Goal: Find specific page/section: Find specific page/section

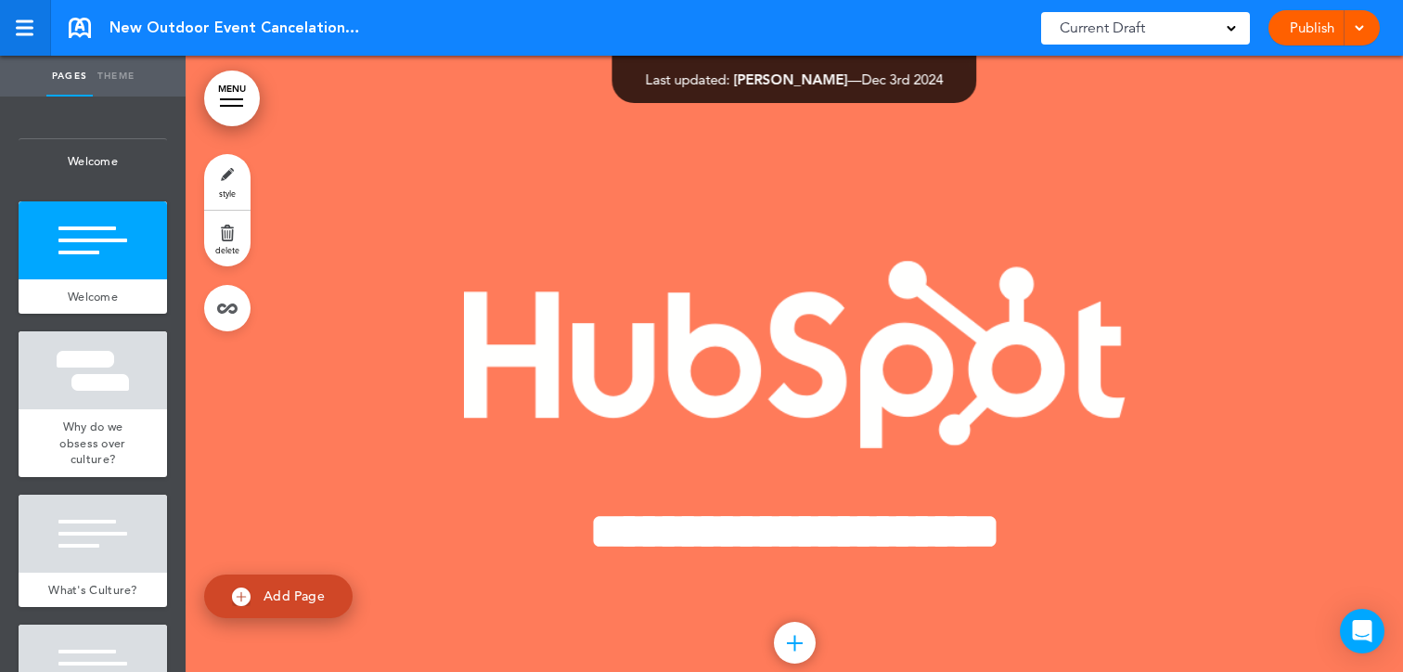
click at [27, 33] on div at bounding box center [25, 34] width 18 height 3
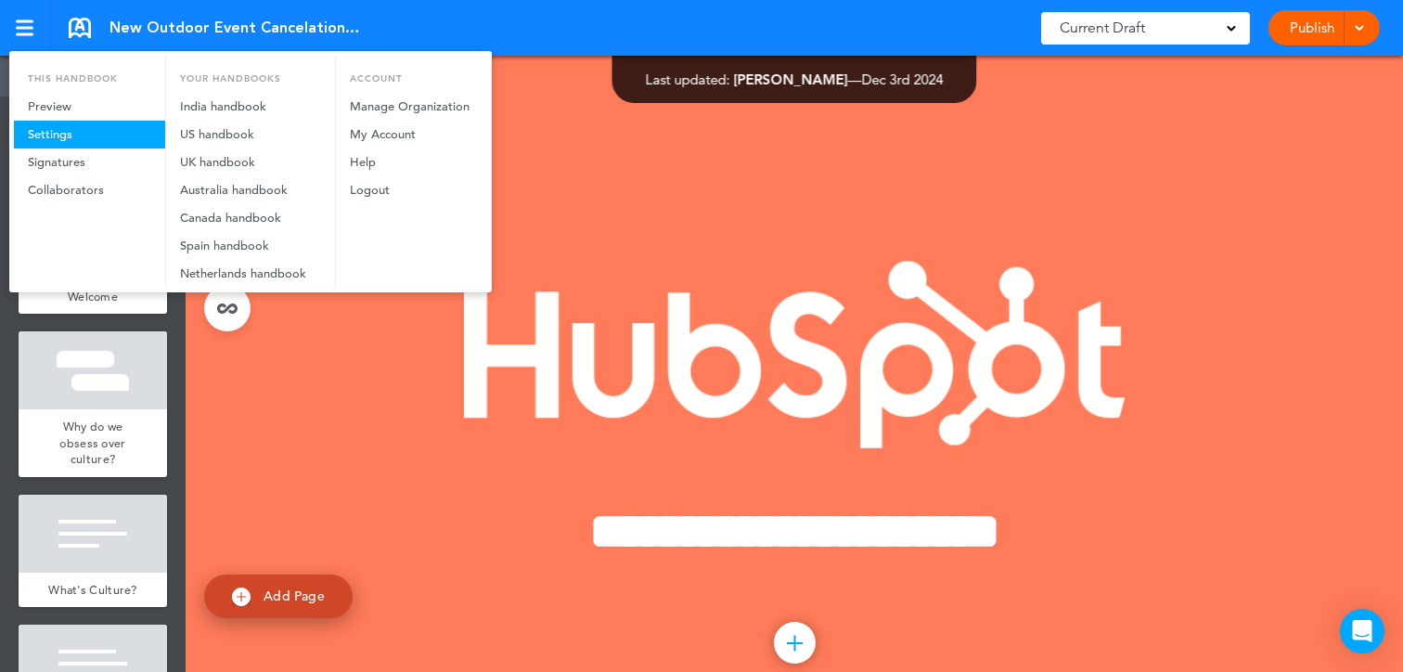
click at [89, 136] on link "Settings" at bounding box center [89, 135] width 151 height 28
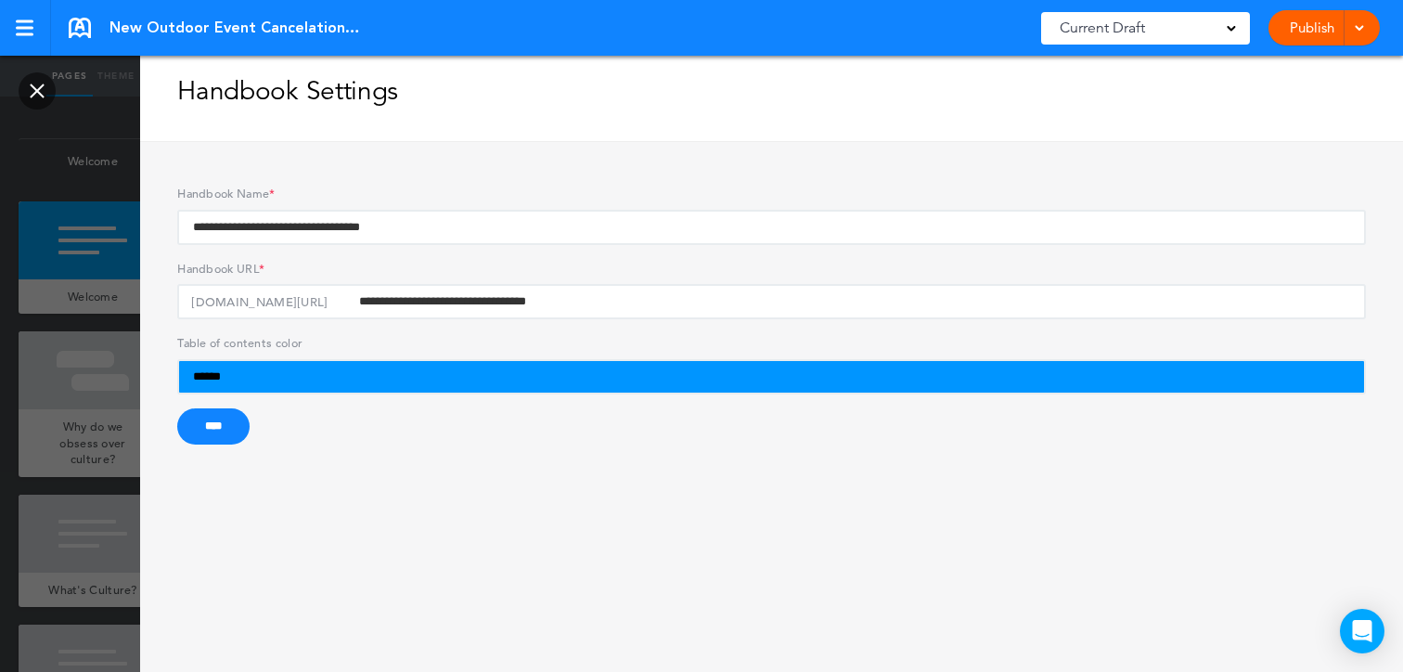
click at [26, 81] on link at bounding box center [37, 90] width 37 height 37
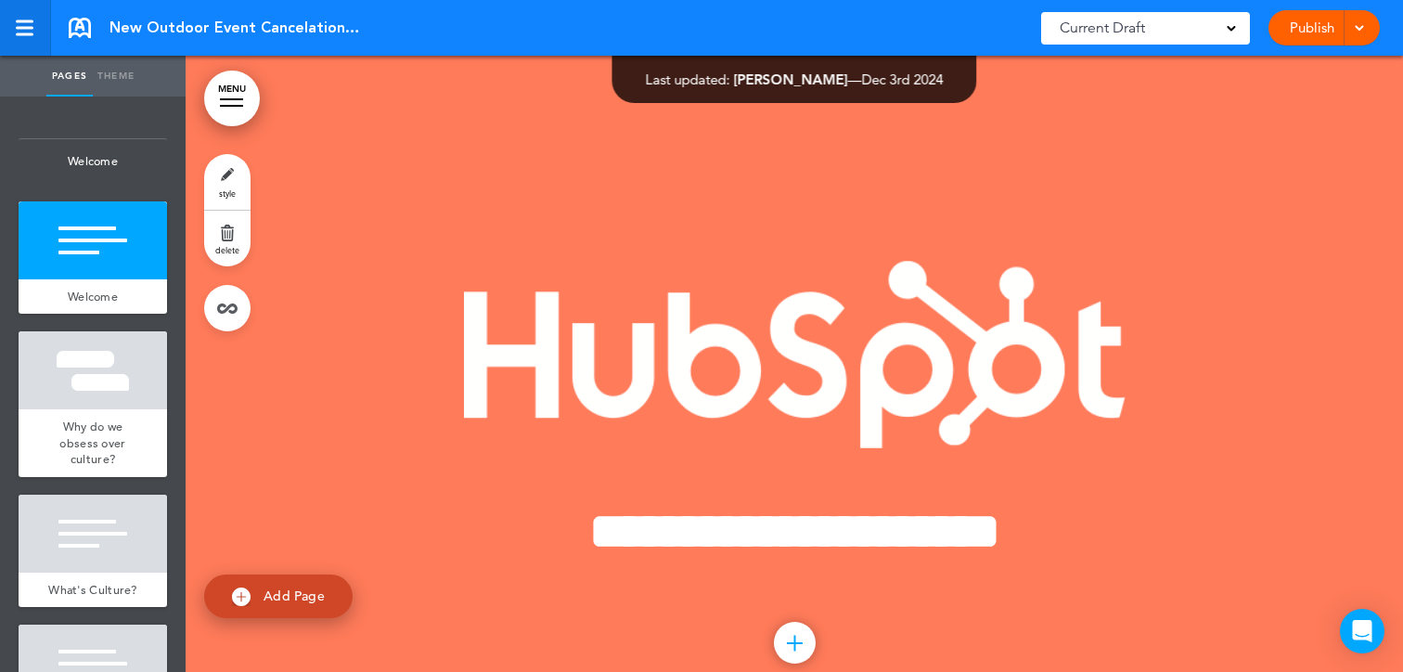
click at [39, 19] on link at bounding box center [25, 28] width 51 height 56
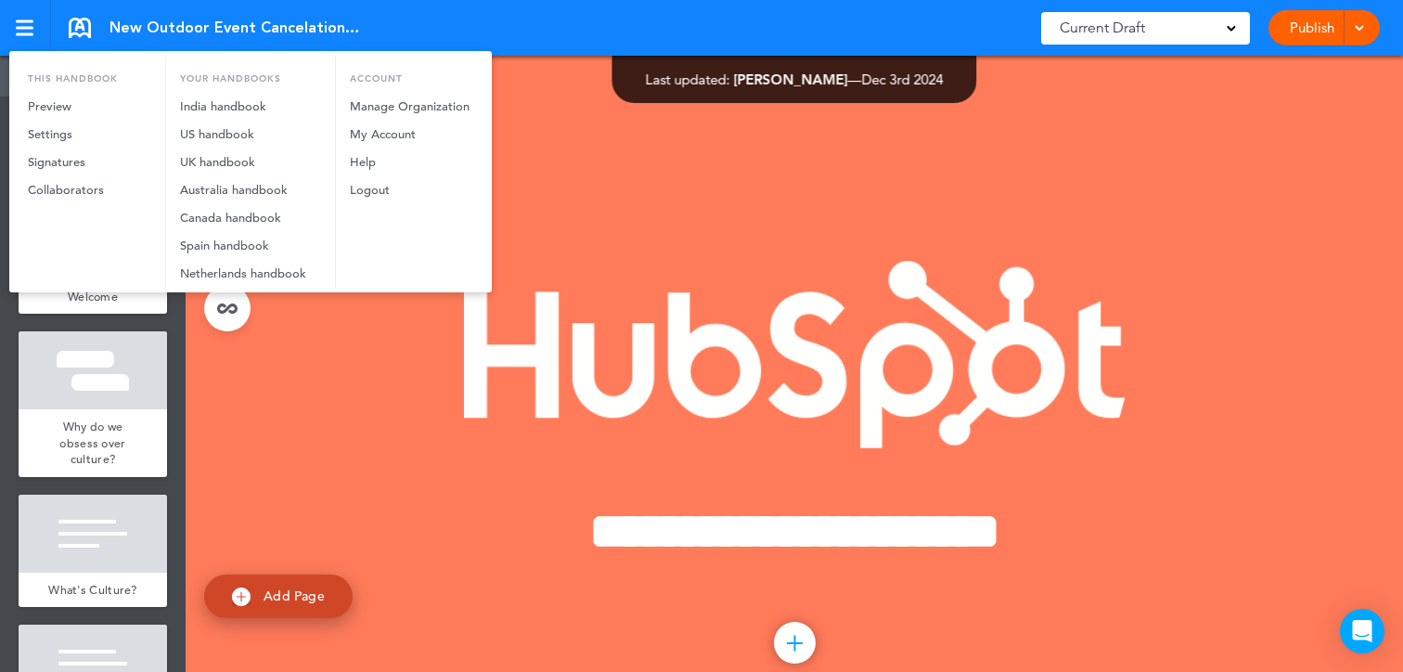
click at [434, 11] on div at bounding box center [701, 336] width 1403 height 672
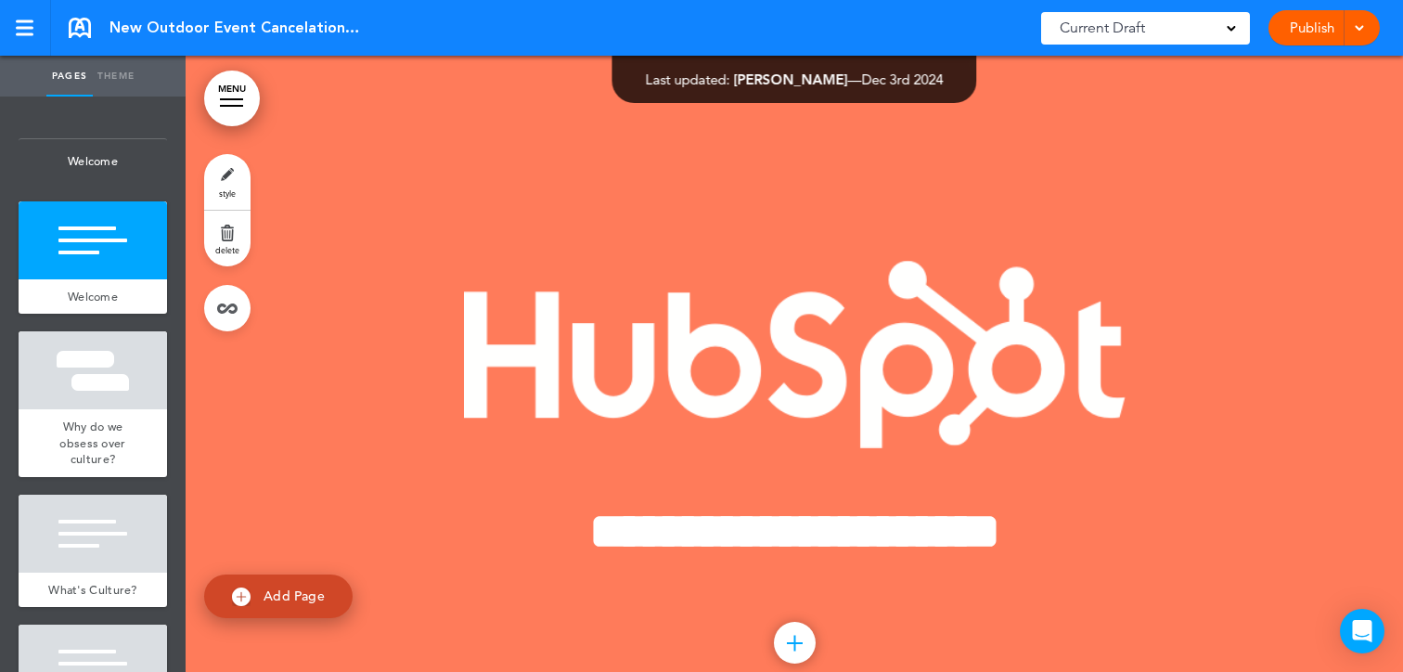
click at [221, 32] on span "New Outdoor Event Cancelation Policy" at bounding box center [234, 28] width 251 height 20
drag, startPoint x: 302, startPoint y: 23, endPoint x: 192, endPoint y: 19, distance: 110.5
click at [146, 19] on span "New Outdoor Event Cancelation Policy" at bounding box center [234, 28] width 251 height 20
click at [326, 19] on span "New Outdoor Event Cancelation Policy" at bounding box center [234, 28] width 251 height 20
click at [360, 30] on span "New Outdoor Event Cancelation Policy" at bounding box center [234, 28] width 251 height 20
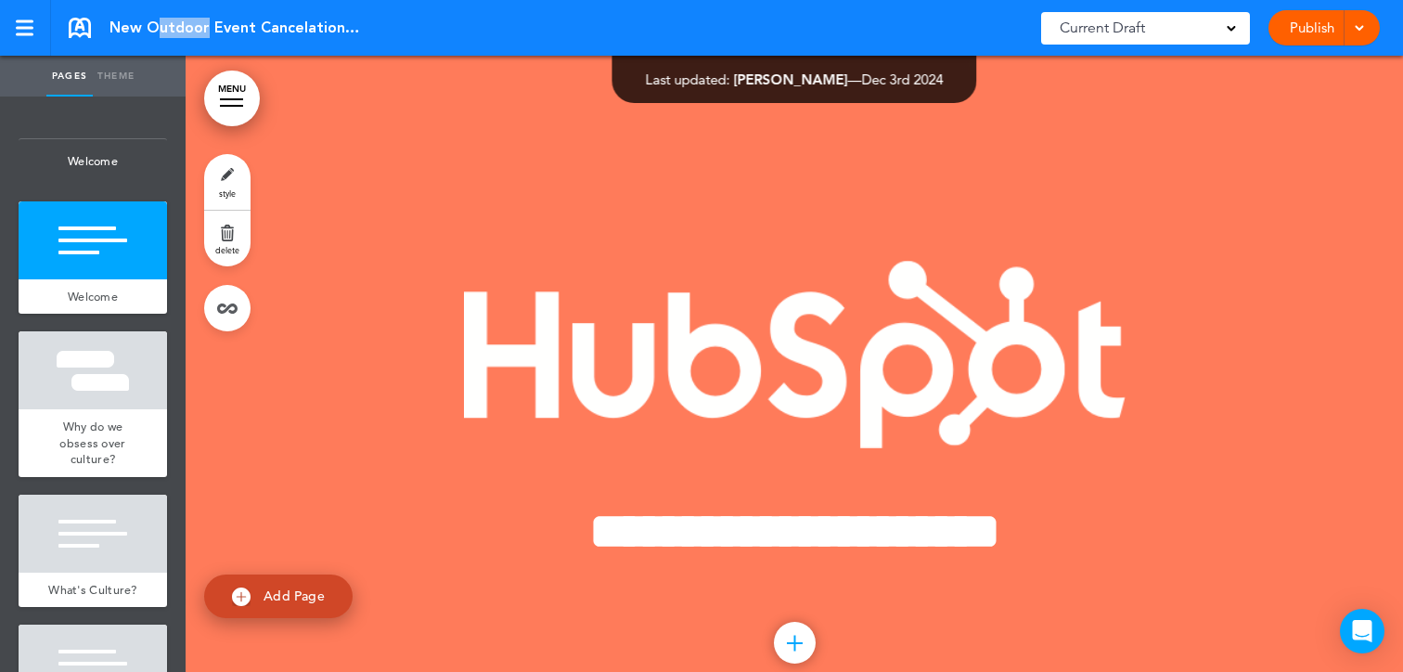
drag, startPoint x: 203, startPoint y: 29, endPoint x: 154, endPoint y: 26, distance: 49.3
click at [154, 26] on span "New Outdoor Event Cancelation Policy" at bounding box center [234, 28] width 251 height 20
click at [405, 25] on div "New Outdoor Event Cancelation Policy Saved! Current Draft CURRENT DRAFT 1.0 (12…" at bounding box center [701, 28] width 1403 height 56
click at [468, 29] on div "New Outdoor Event Cancelation Policy Saved! Current Draft CURRENT DRAFT 1.0 (12…" at bounding box center [701, 28] width 1403 height 56
click at [216, 27] on span "New Outdoor Event Cancelation Policy" at bounding box center [234, 28] width 251 height 20
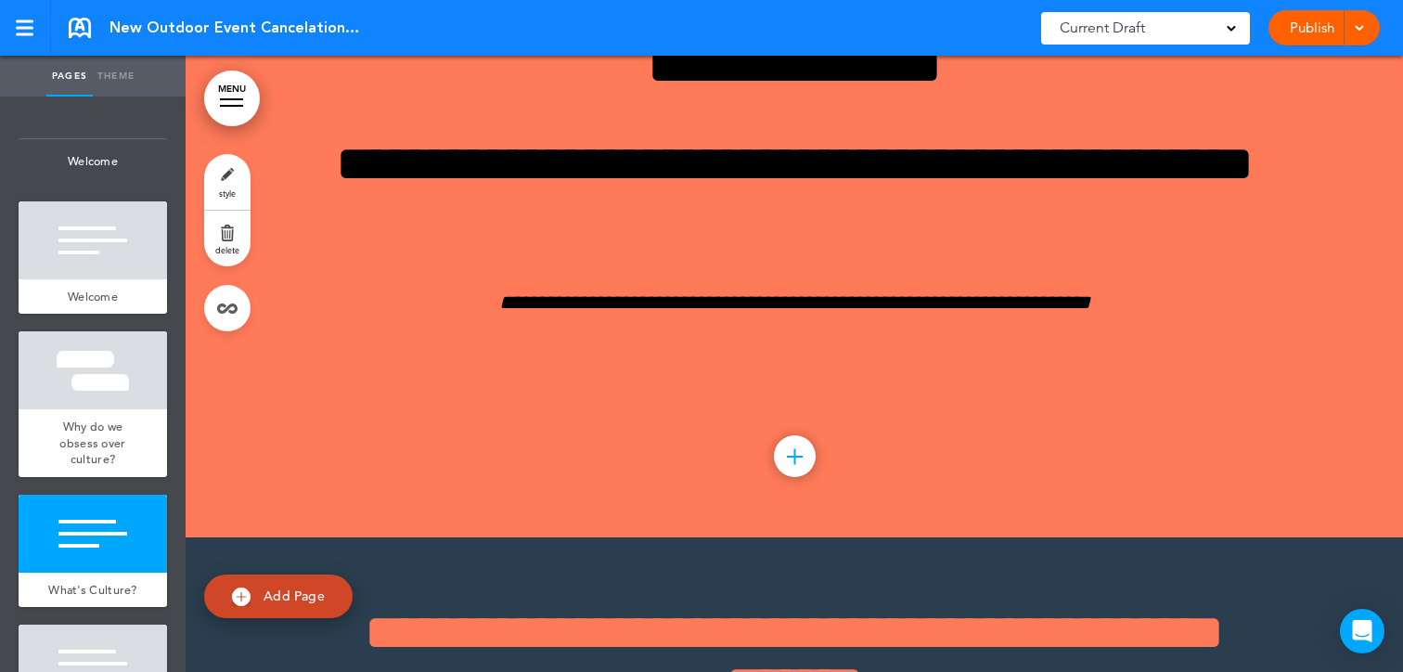
scroll to position [1581, 0]
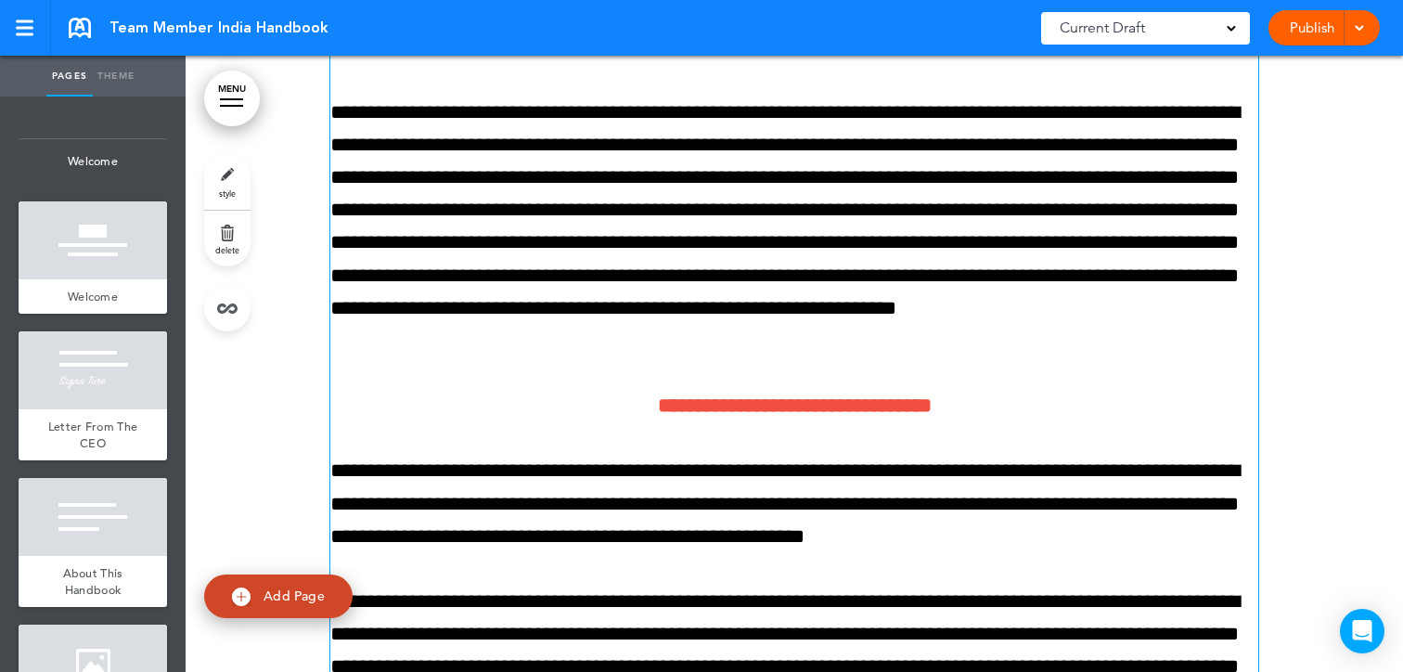
scroll to position [10709, 0]
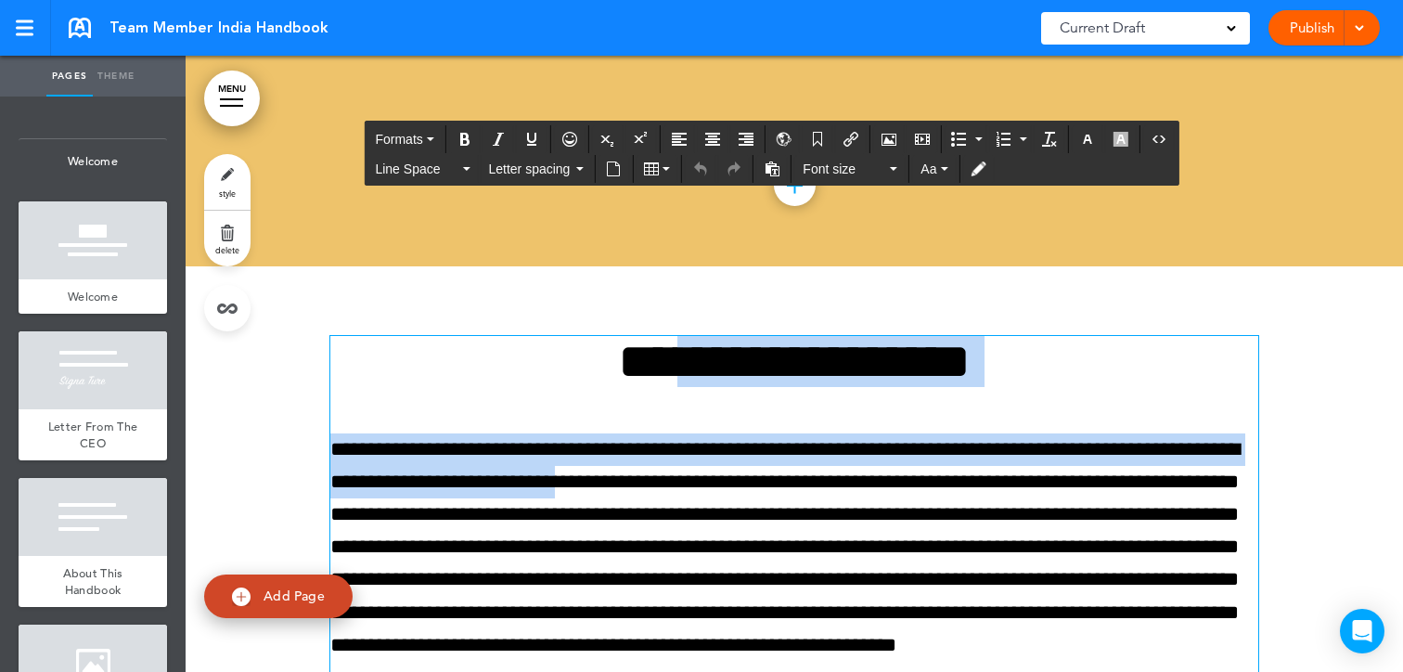
drag, startPoint x: 683, startPoint y: 384, endPoint x: 741, endPoint y: 482, distance: 114.4
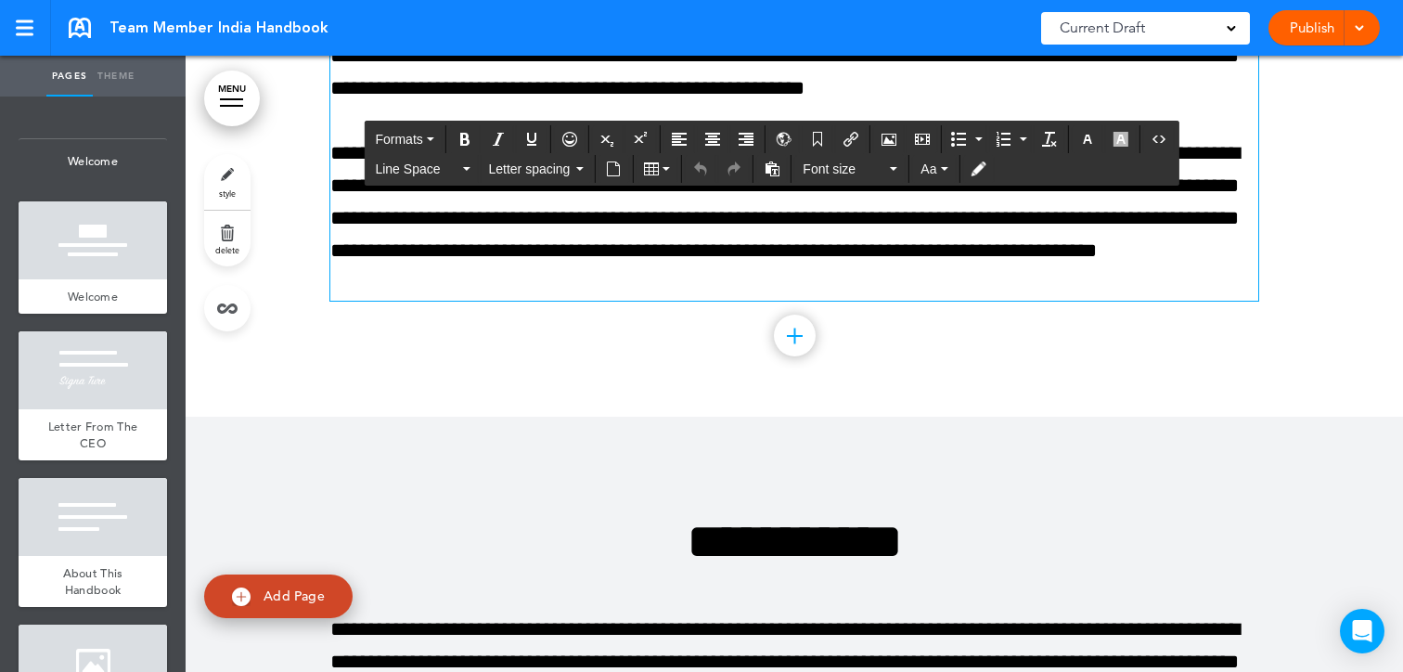
scroll to position [11441, 0]
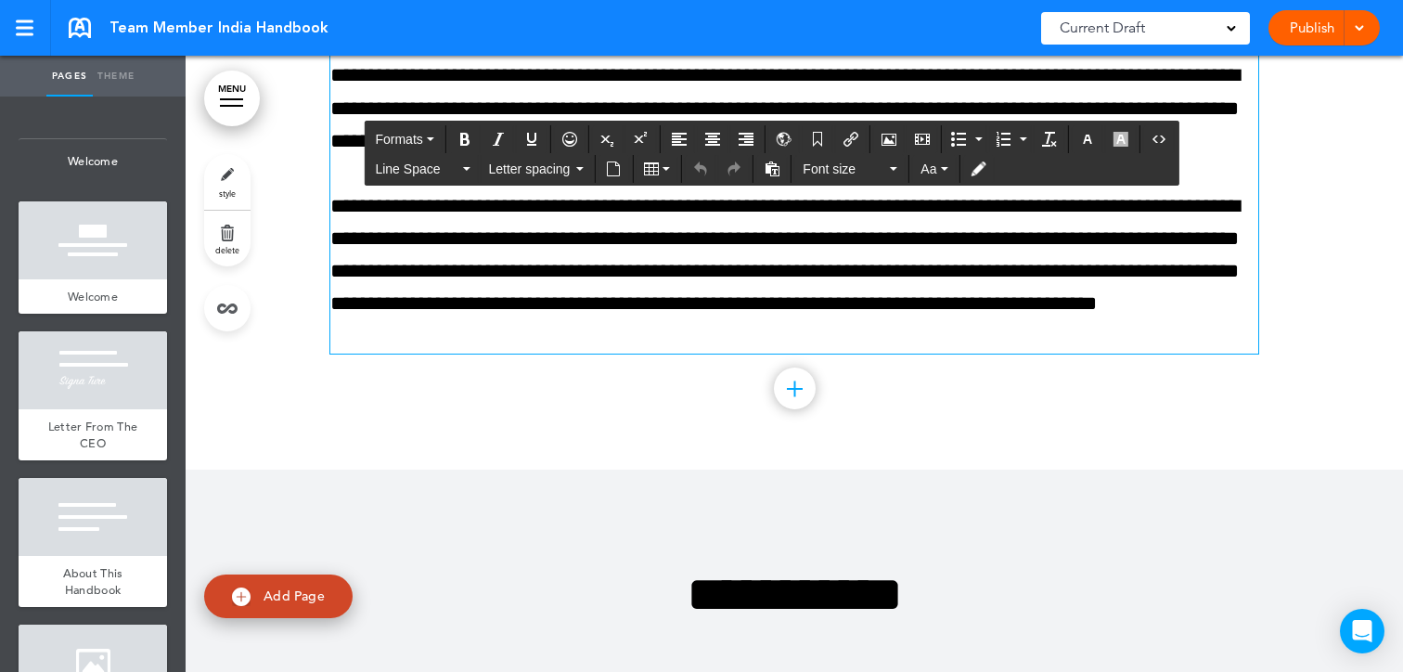
click at [725, 341] on p "**********" at bounding box center [794, 271] width 928 height 163
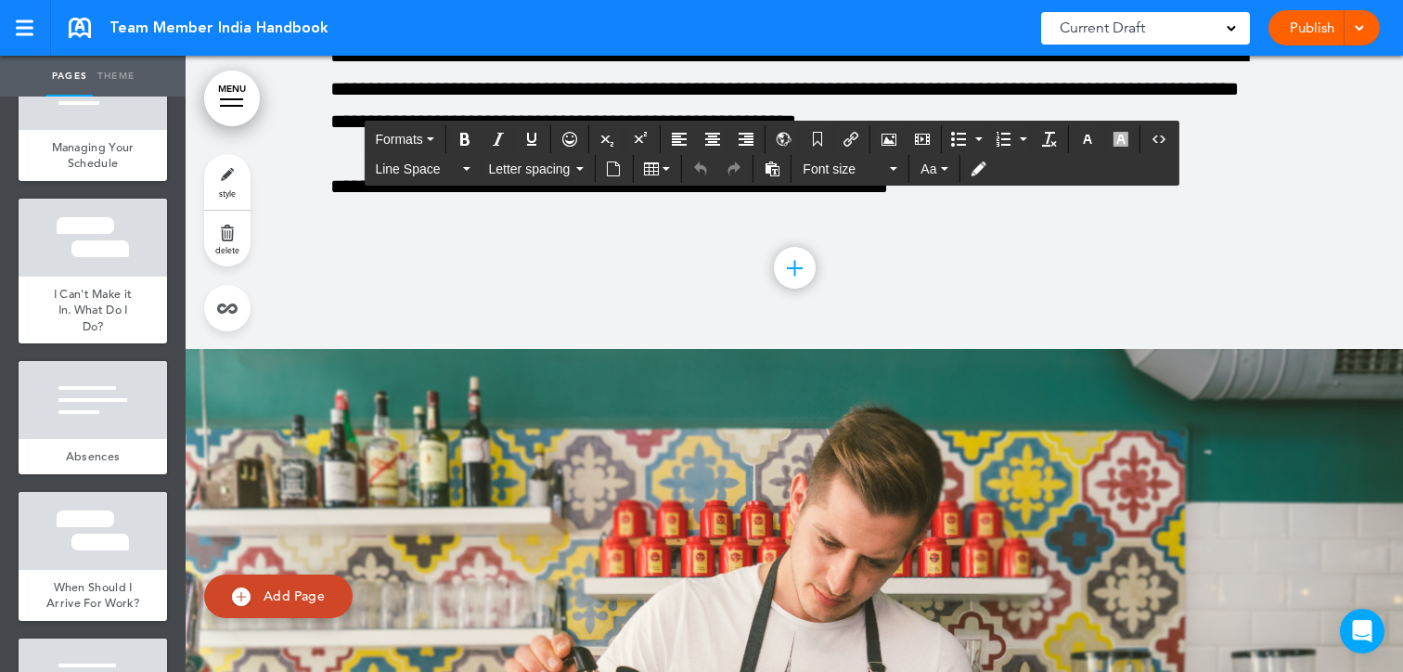
scroll to position [2946, 0]
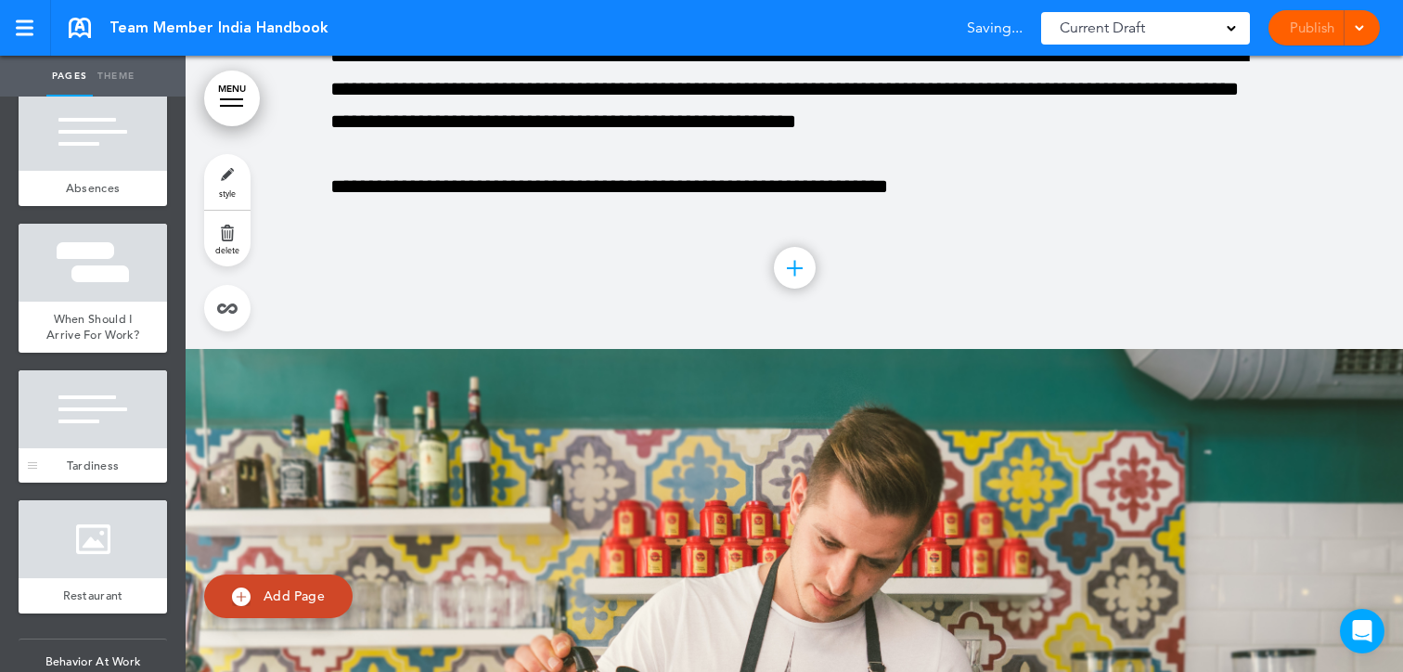
click at [84, 435] on div at bounding box center [93, 409] width 148 height 78
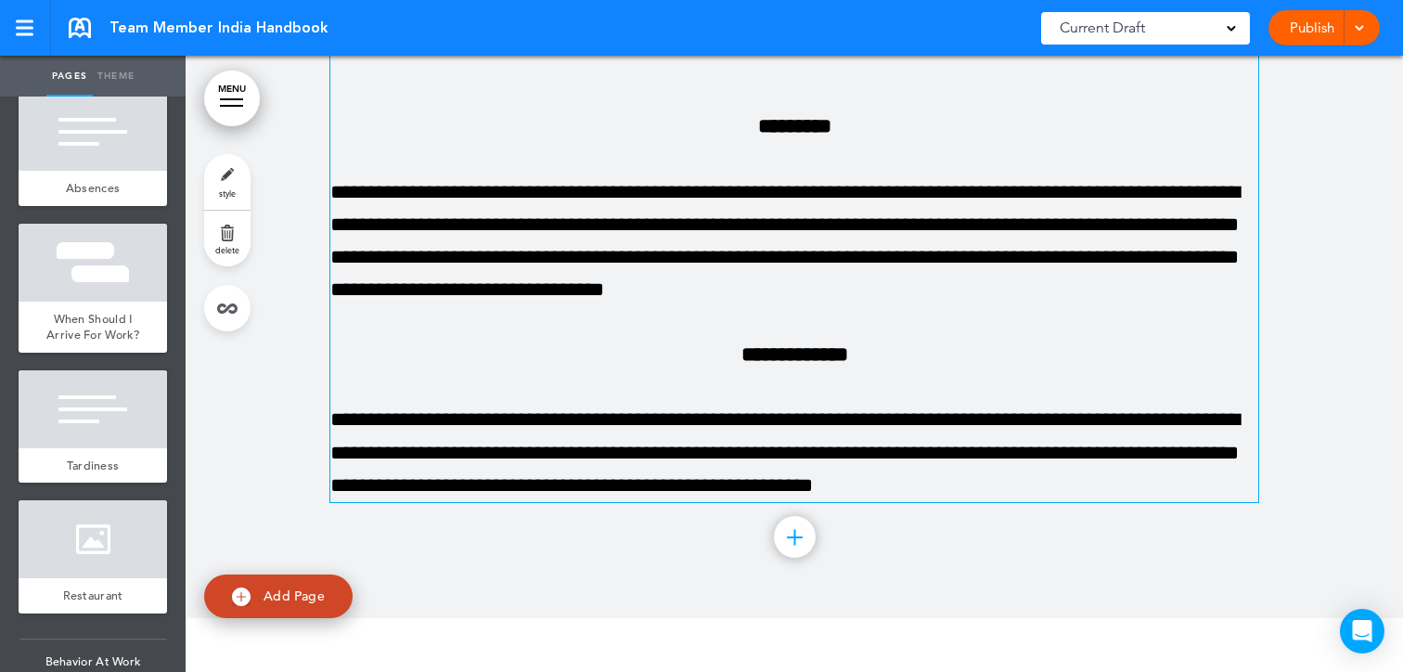
scroll to position [26493, 0]
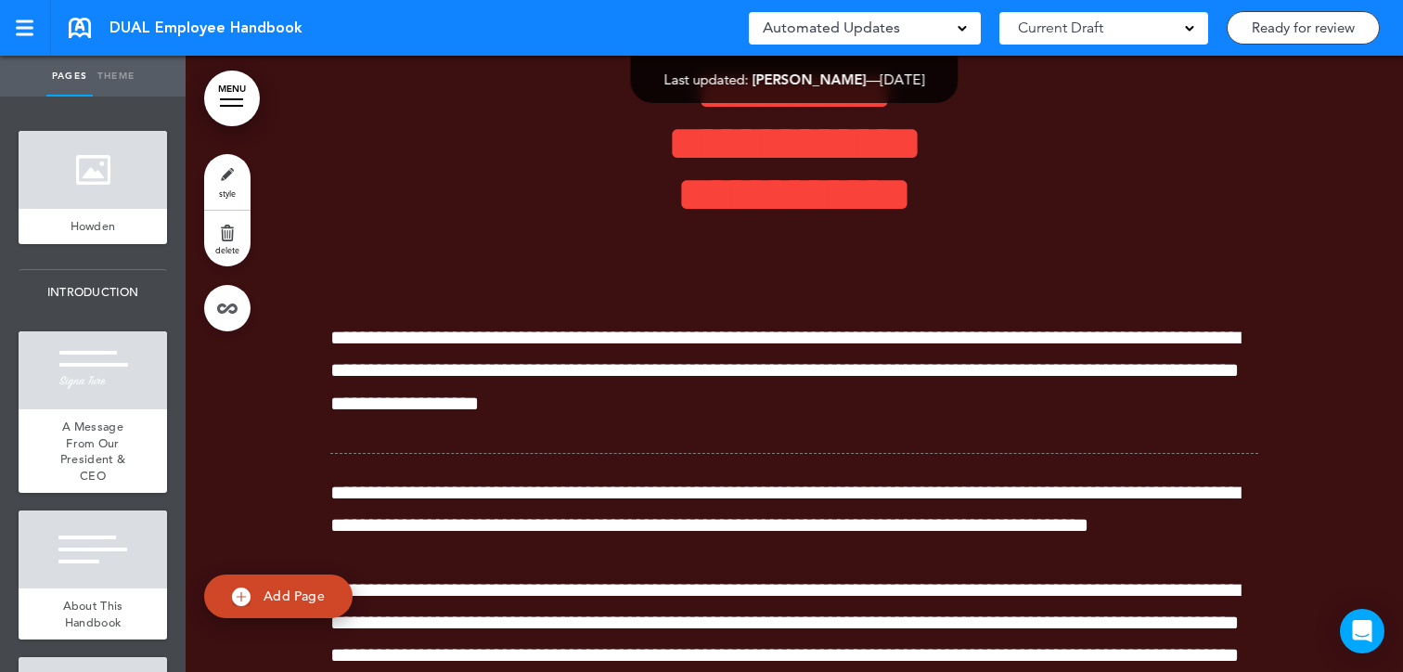
scroll to position [12823, 0]
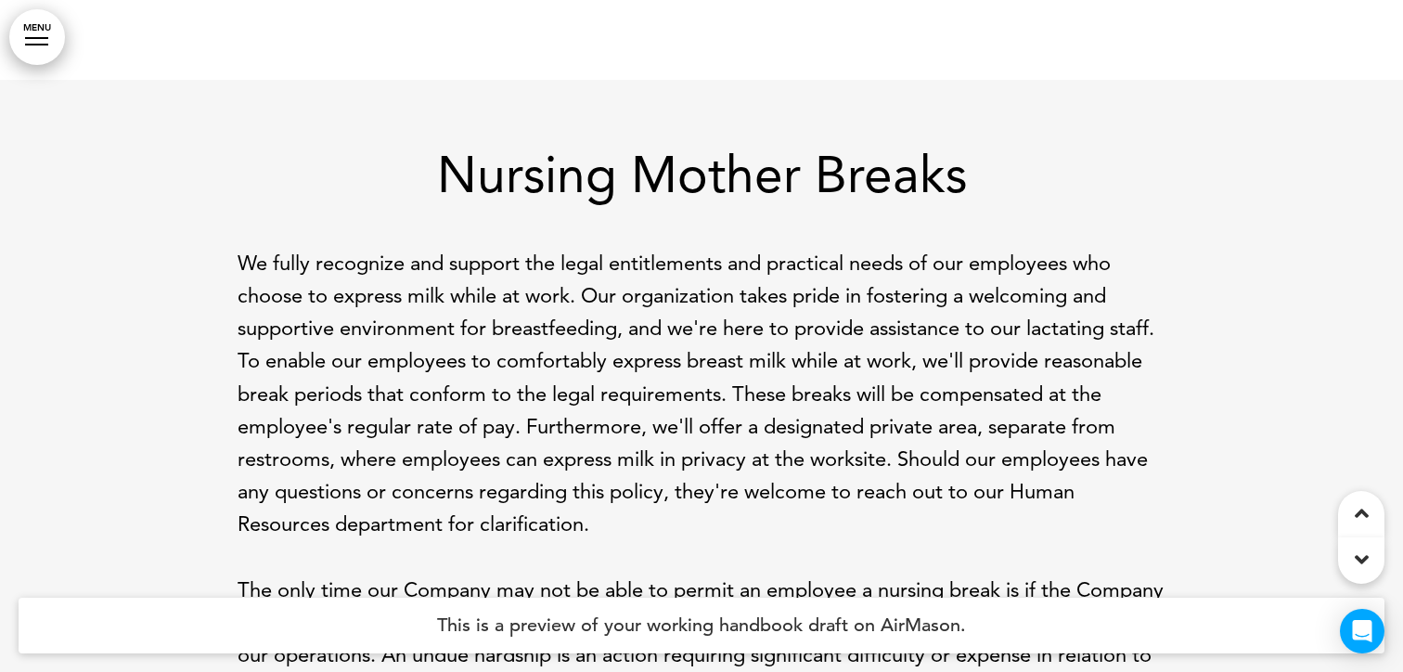
scroll to position [3565, 0]
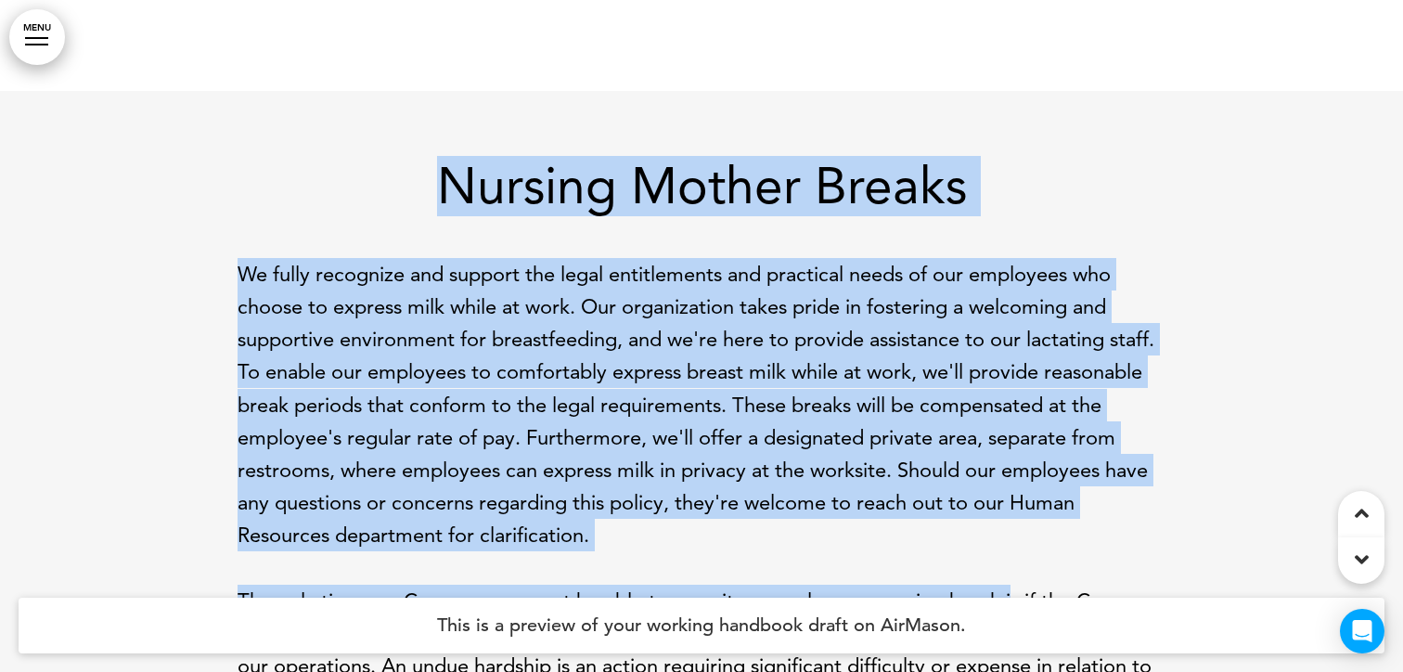
drag, startPoint x: 427, startPoint y: 93, endPoint x: 1022, endPoint y: 536, distance: 741.9
click at [1022, 536] on div "Nursing Mother Breaks We fully recognize and support the legal entitlements and…" at bounding box center [702, 438] width 928 height 554
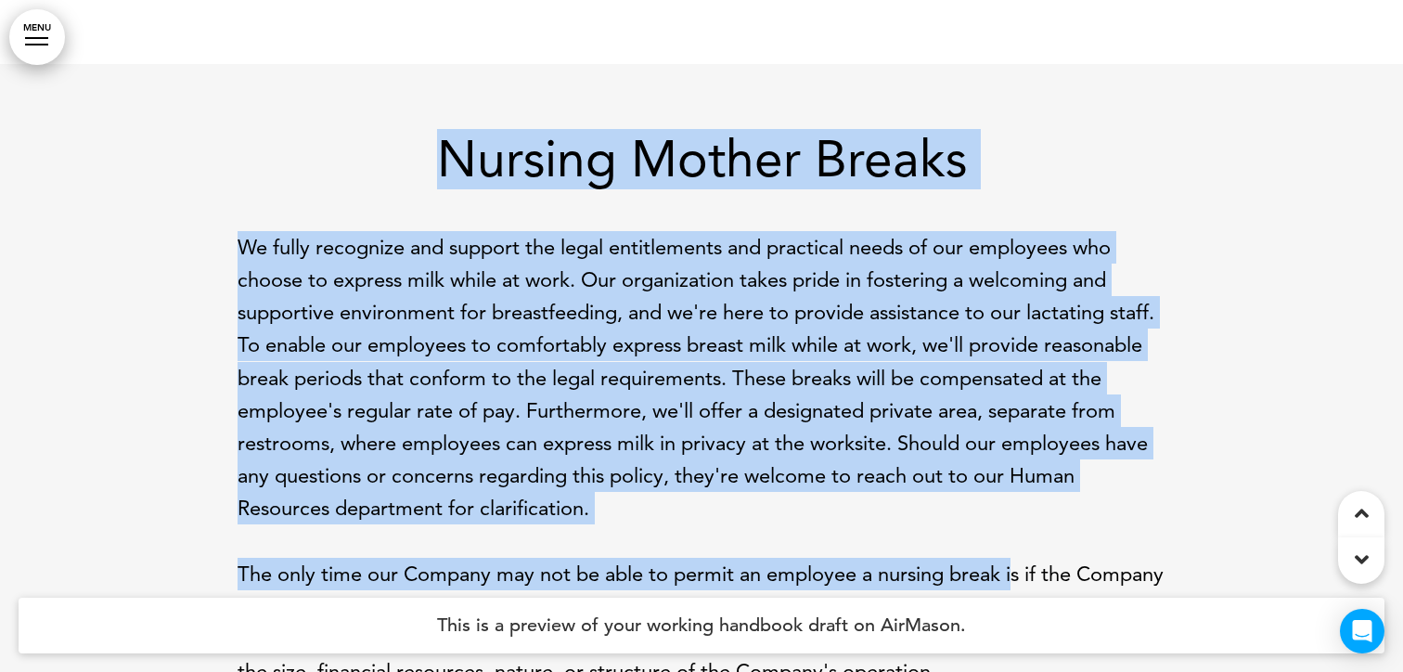
scroll to position [3591, 0]
click at [755, 559] on p "The only time our Company may not be able to permit an employee a nursing break…" at bounding box center [702, 624] width 928 height 131
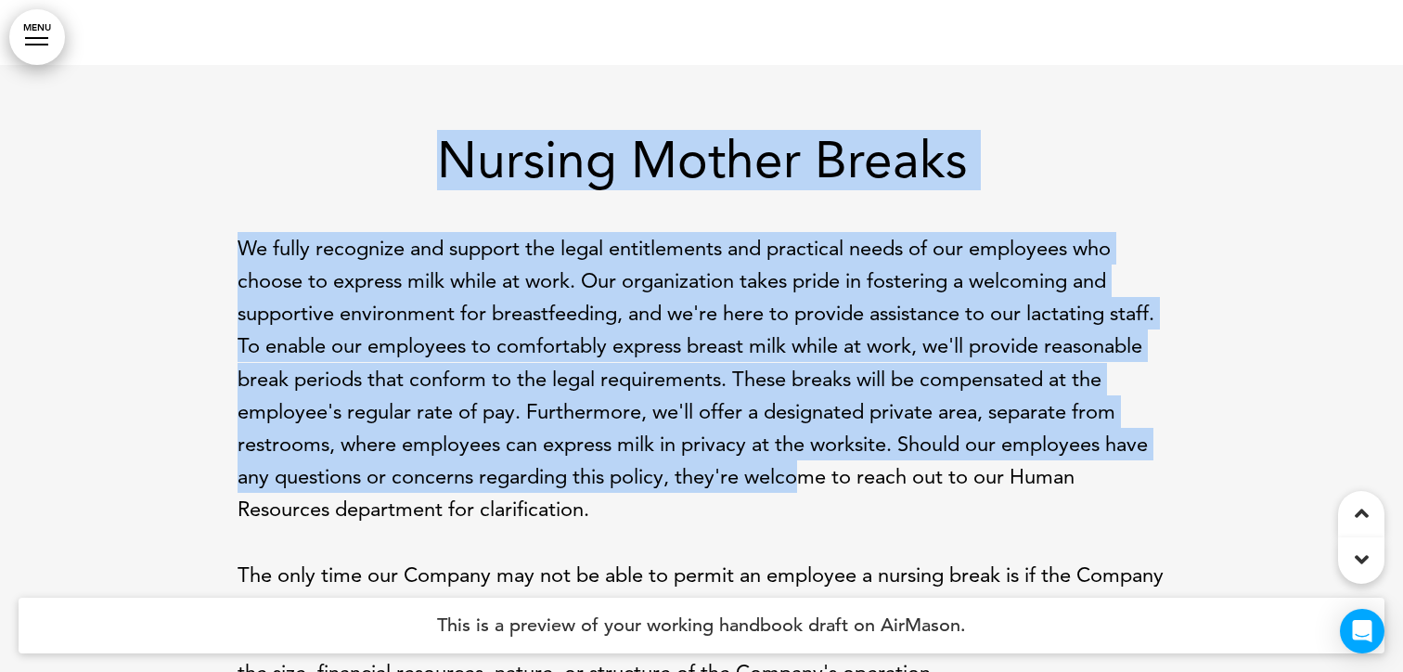
drag, startPoint x: 436, startPoint y: 67, endPoint x: 799, endPoint y: 402, distance: 493.8
click at [799, 402] on div "Nursing Mother Breaks We fully recognize and support the legal entitlements and…" at bounding box center [702, 412] width 928 height 554
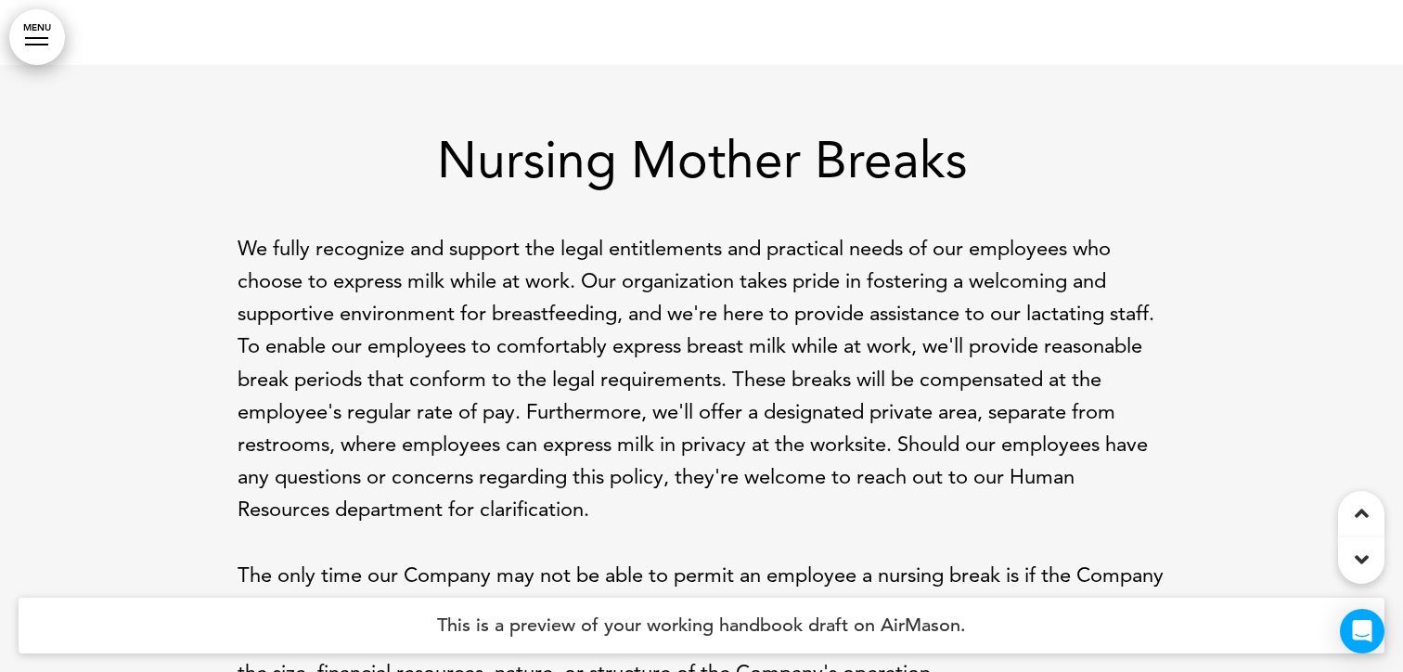
click at [895, 473] on div "Nursing Mother Breaks We fully recognize and support the legal entitlements and…" at bounding box center [702, 412] width 928 height 554
